Goal: Information Seeking & Learning: Check status

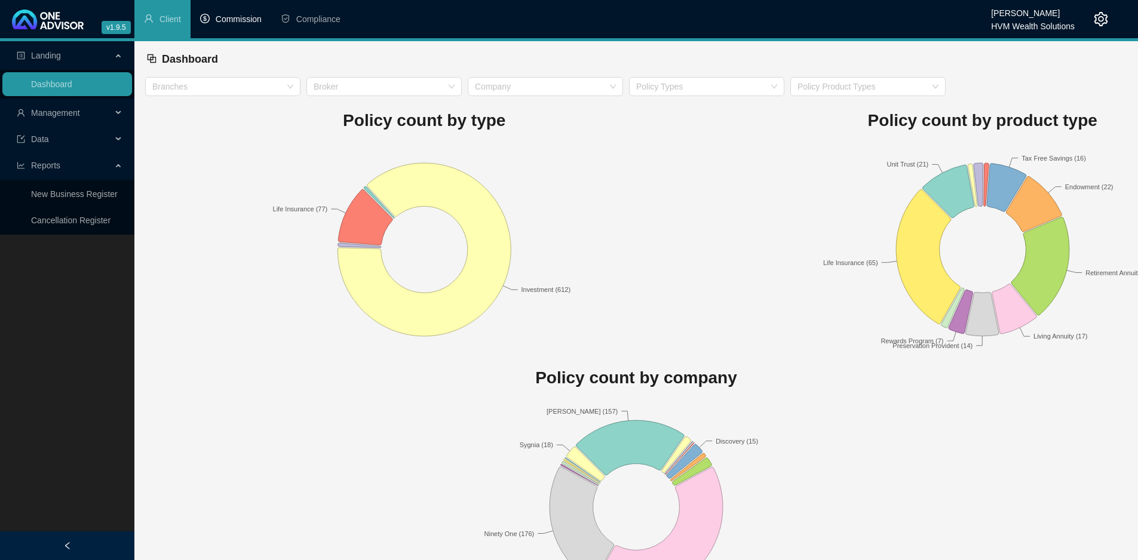
click at [247, 22] on span "Commission" at bounding box center [239, 19] width 46 height 10
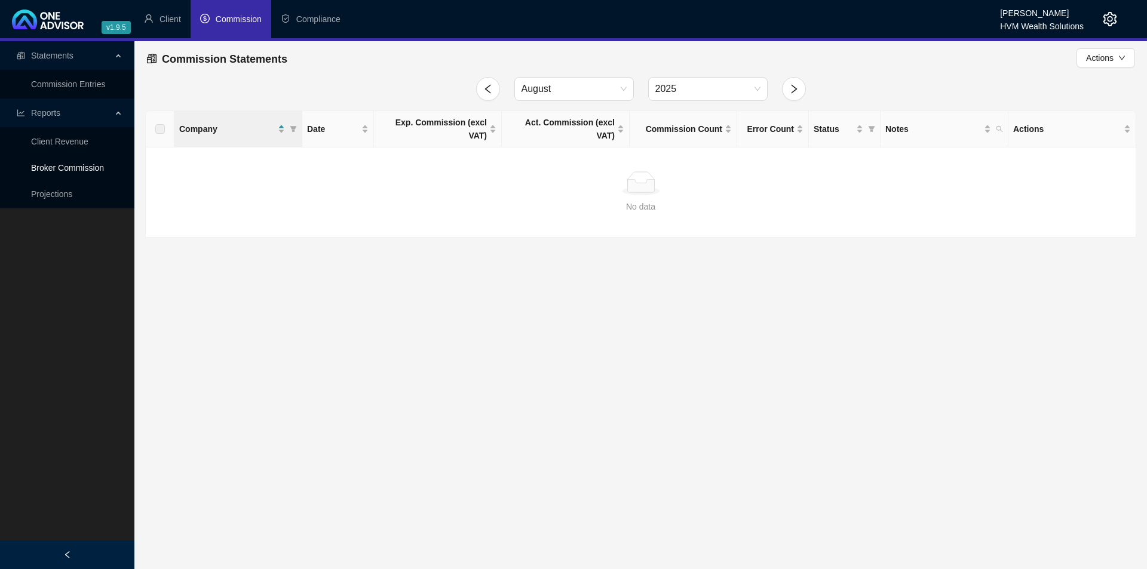
click at [77, 165] on link "Broker Commission" at bounding box center [67, 168] width 73 height 10
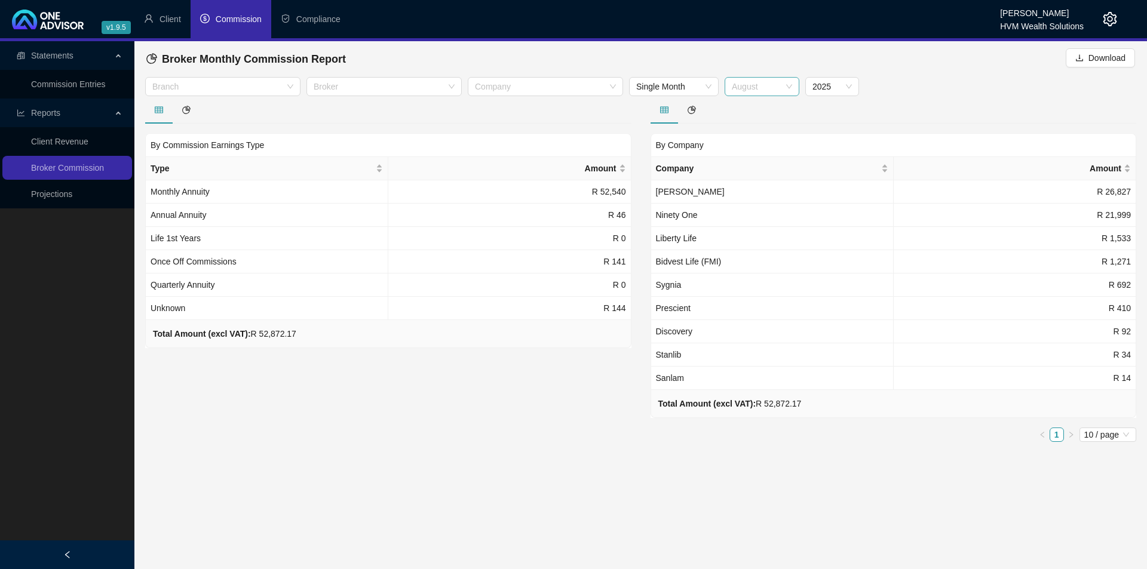
click at [790, 87] on span "August" at bounding box center [762, 87] width 60 height 18
click at [745, 220] on div "July" at bounding box center [762, 225] width 56 height 13
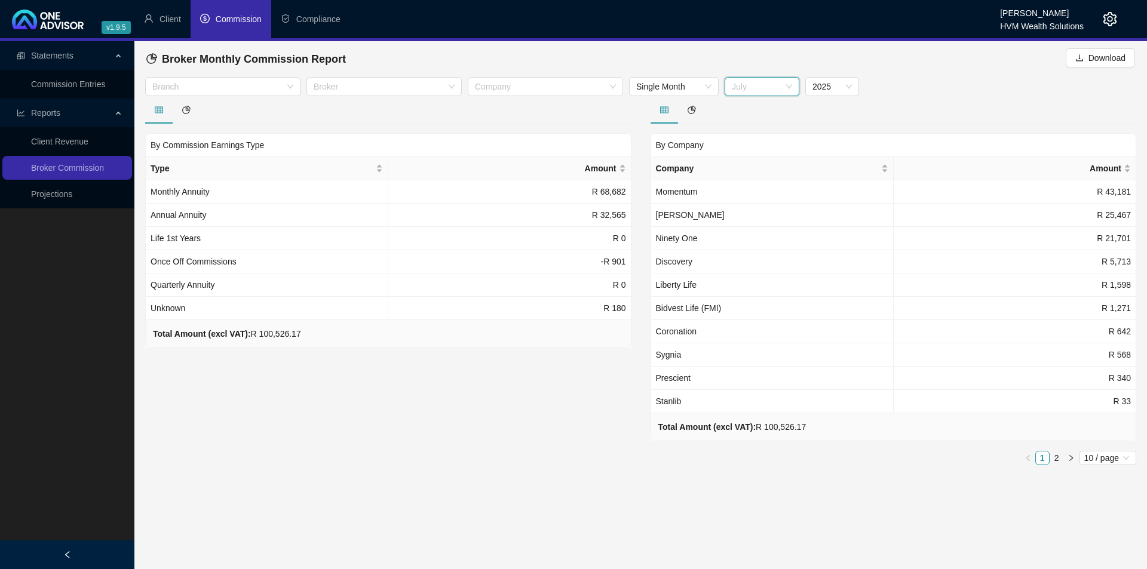
click at [778, 87] on span "July" at bounding box center [762, 87] width 60 height 18
click at [738, 245] on div "August" at bounding box center [762, 244] width 56 height 13
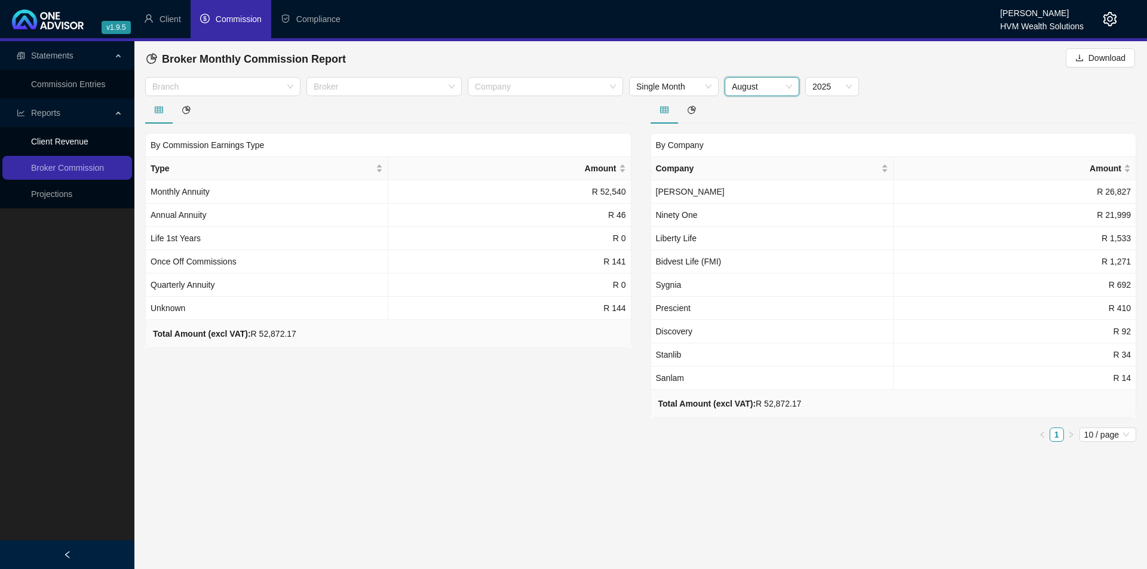
click at [88, 143] on link "Client Revenue" at bounding box center [59, 142] width 57 height 10
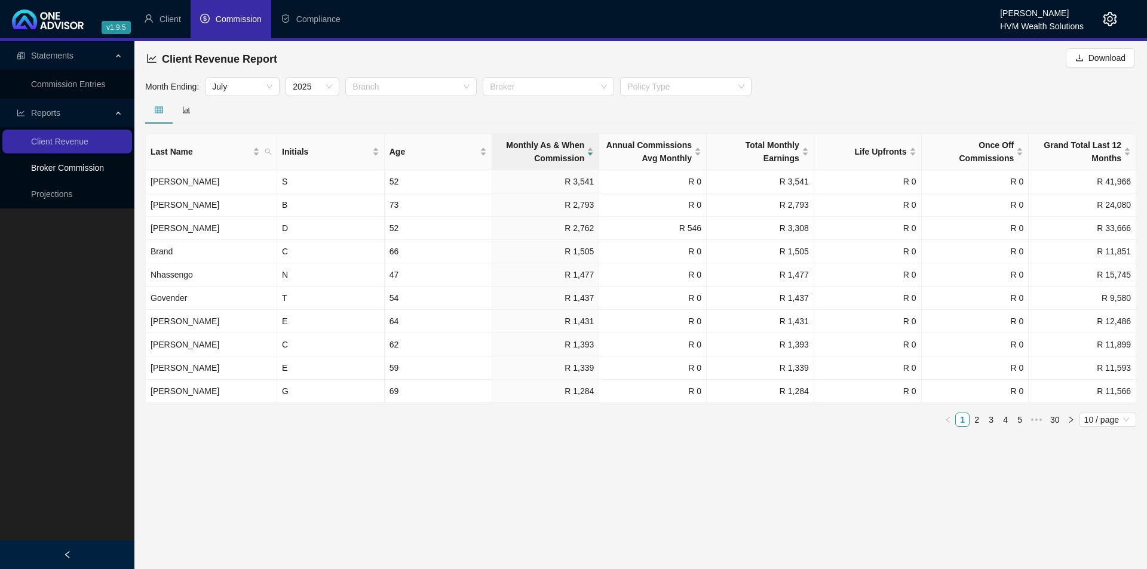
click at [80, 167] on link "Broker Commission" at bounding box center [67, 168] width 73 height 10
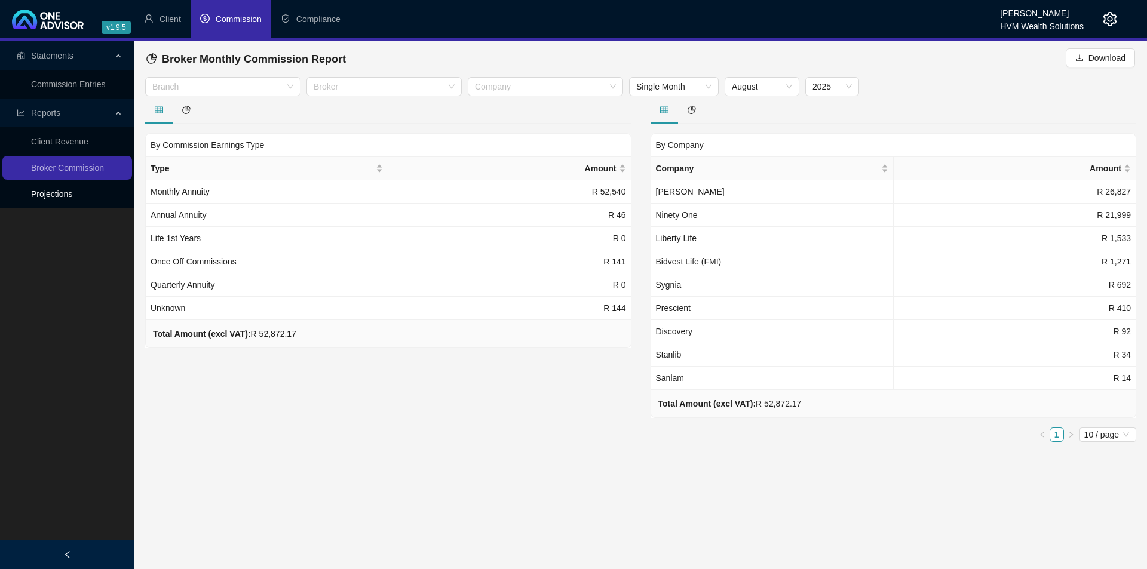
click at [72, 195] on link "Projections" at bounding box center [51, 194] width 41 height 10
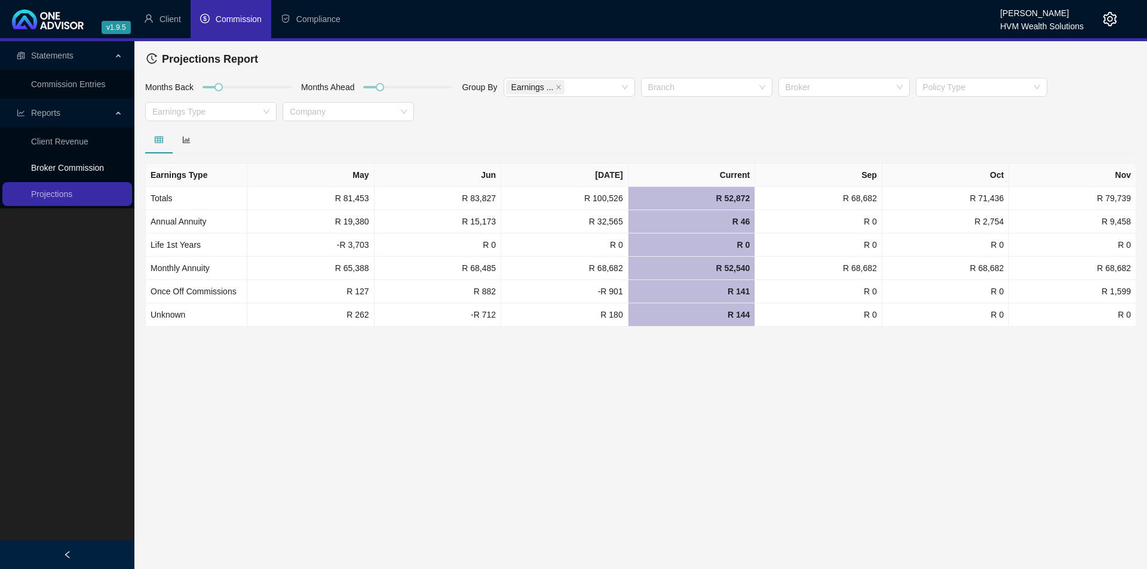
click at [92, 168] on link "Broker Commission" at bounding box center [67, 168] width 73 height 10
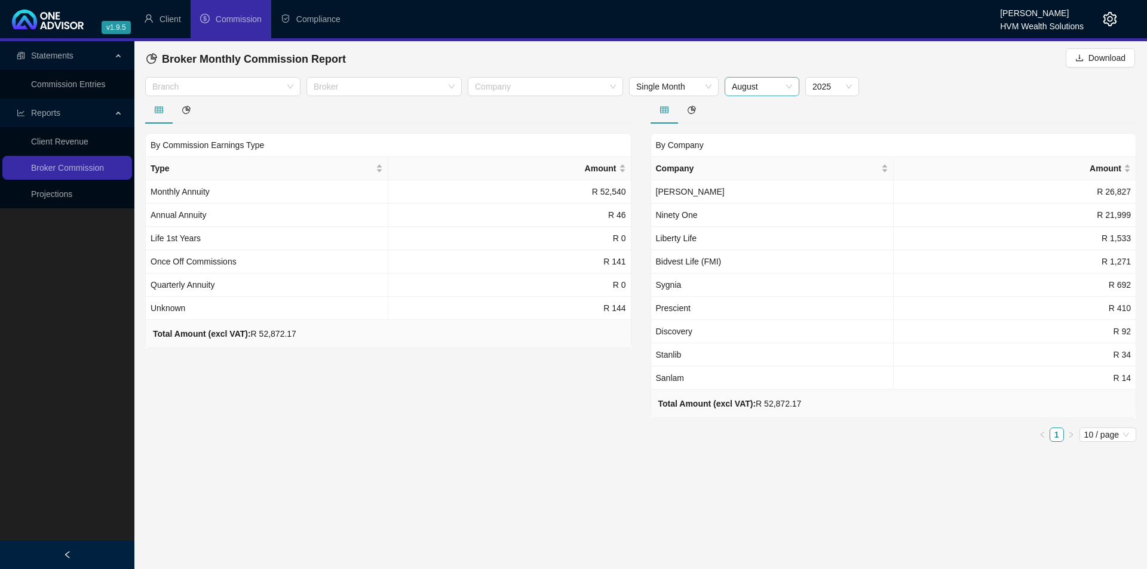
click at [790, 87] on span "August" at bounding box center [762, 87] width 60 height 18
click at [758, 221] on div "July" at bounding box center [762, 225] width 56 height 13
